Goal: Information Seeking & Learning: Learn about a topic

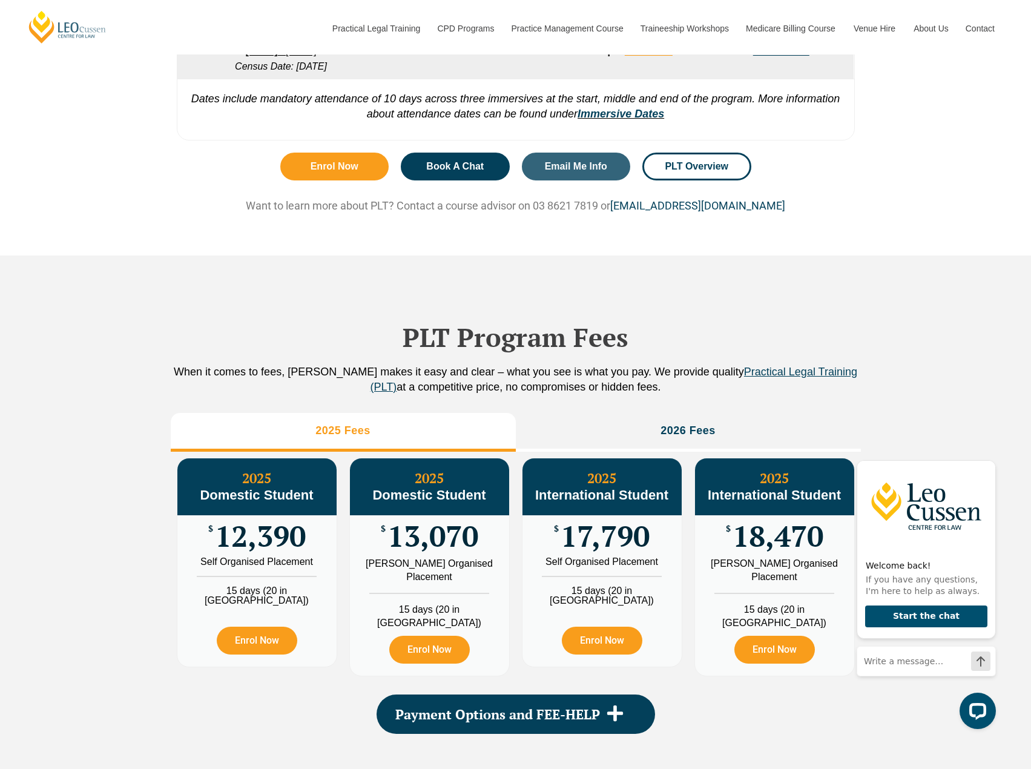
scroll to position [1271, 0]
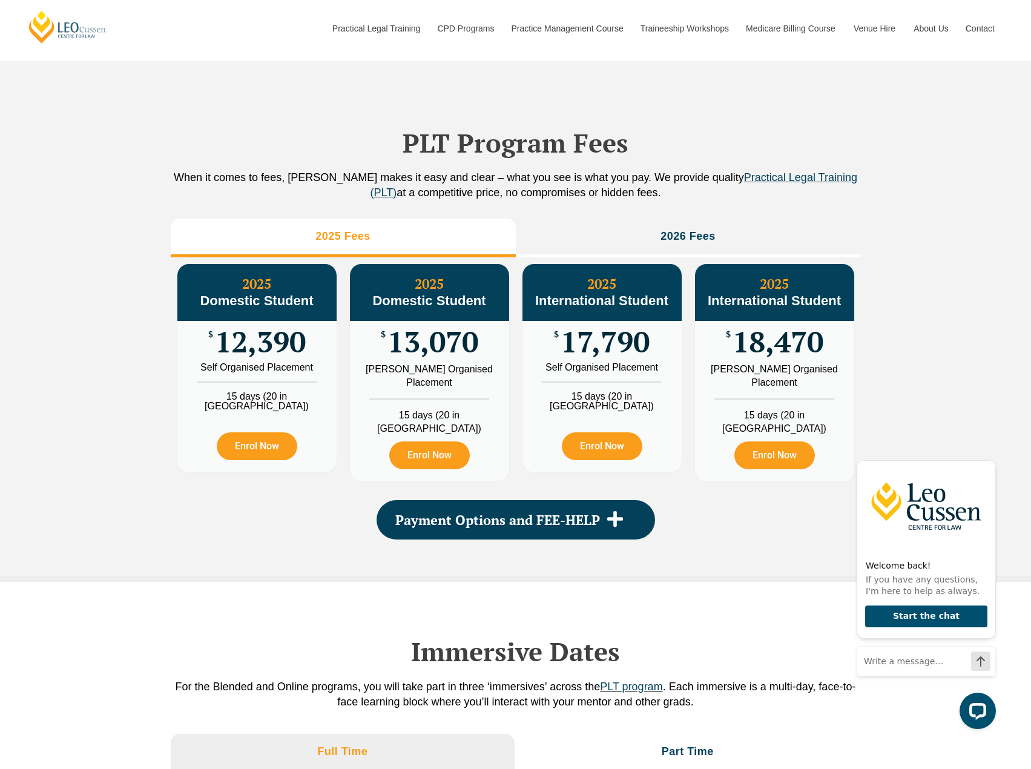
click at [944, 264] on div "PLT Program Fees When it comes to fees, [PERSON_NAME] makes it easy and clear –…" at bounding box center [515, 321] width 1031 height 520
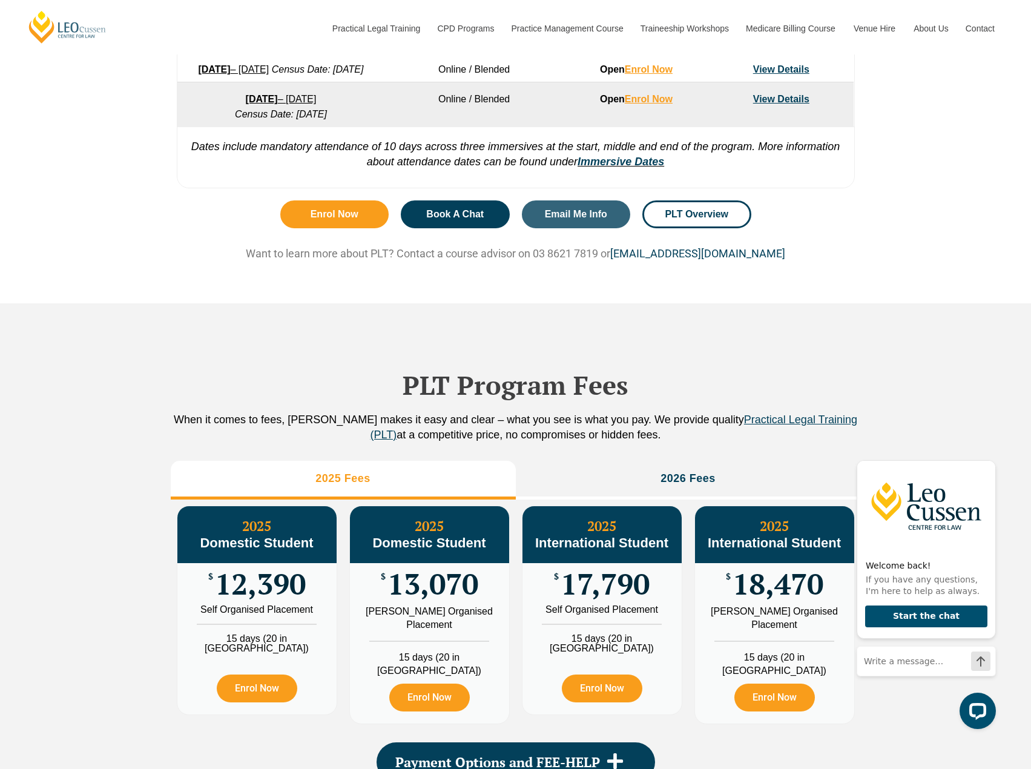
scroll to position [968, 0]
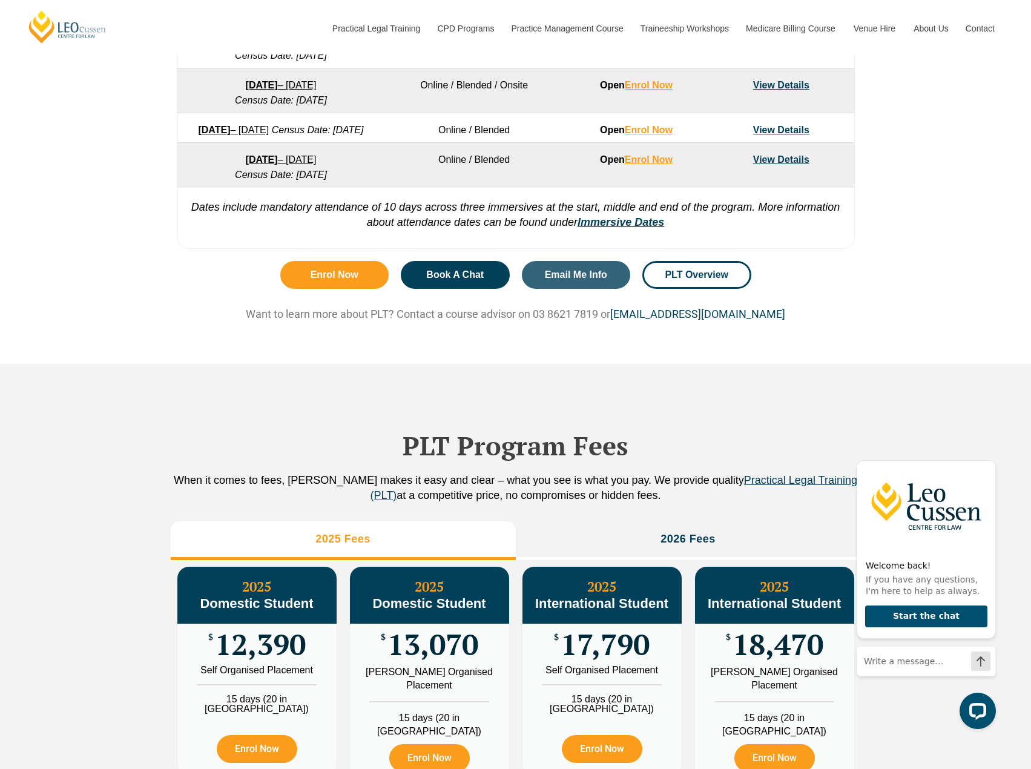
click at [859, 300] on div "Enrol Now Book A Chat Email Me Info PLT Overview Want to learn more about PLT? …" at bounding box center [516, 309] width 690 height 108
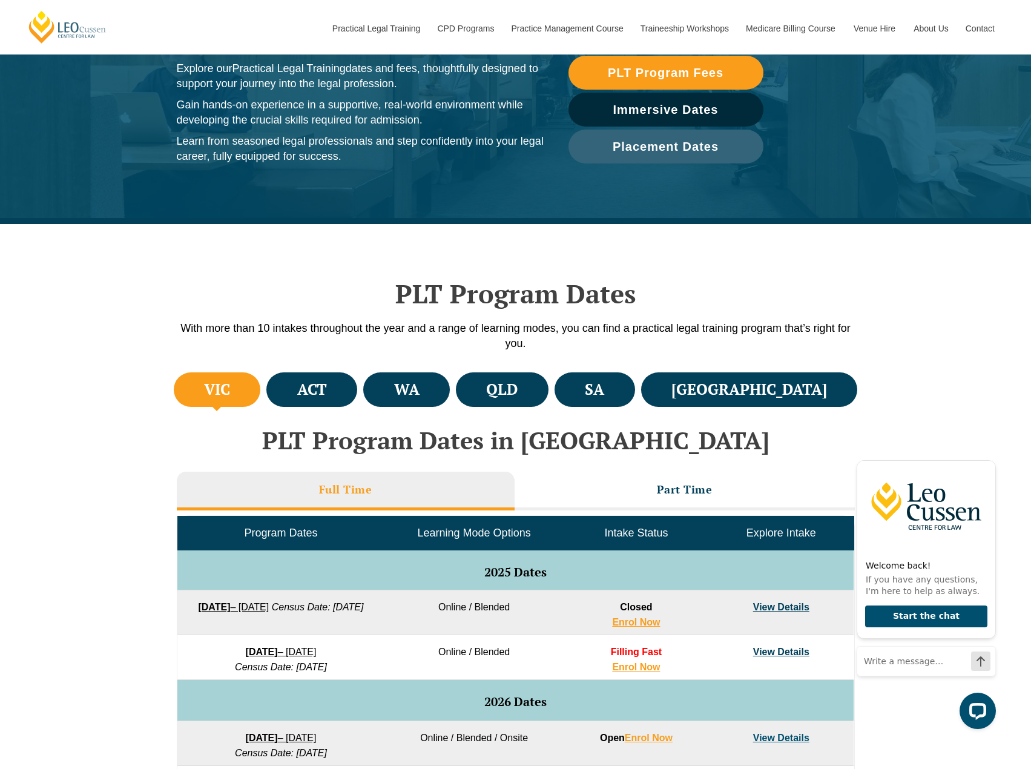
scroll to position [182, 0]
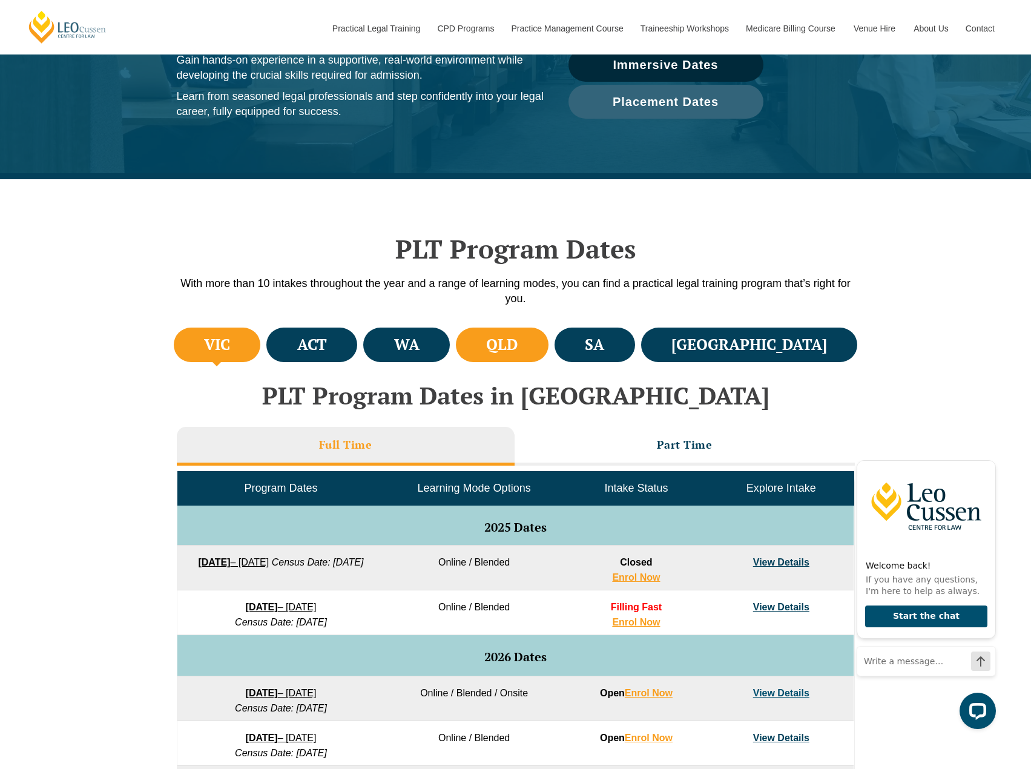
click at [517, 343] on h4 "QLD" at bounding box center [501, 345] width 31 height 20
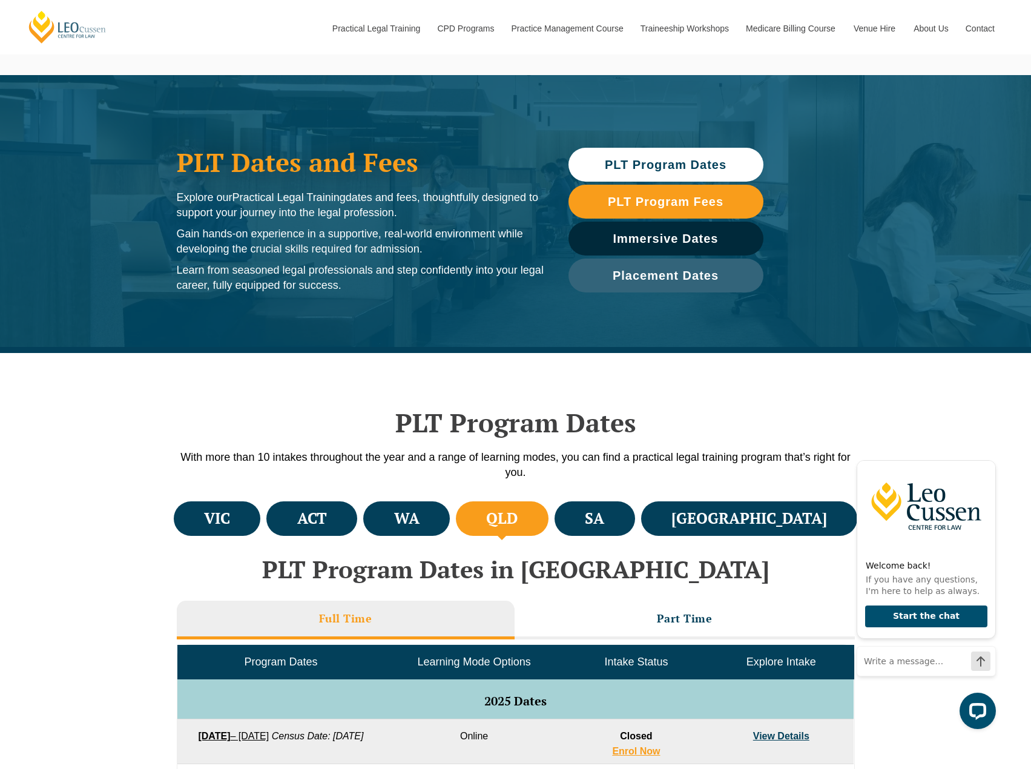
scroll to position [0, 0]
